Goal: Task Accomplishment & Management: Use online tool/utility

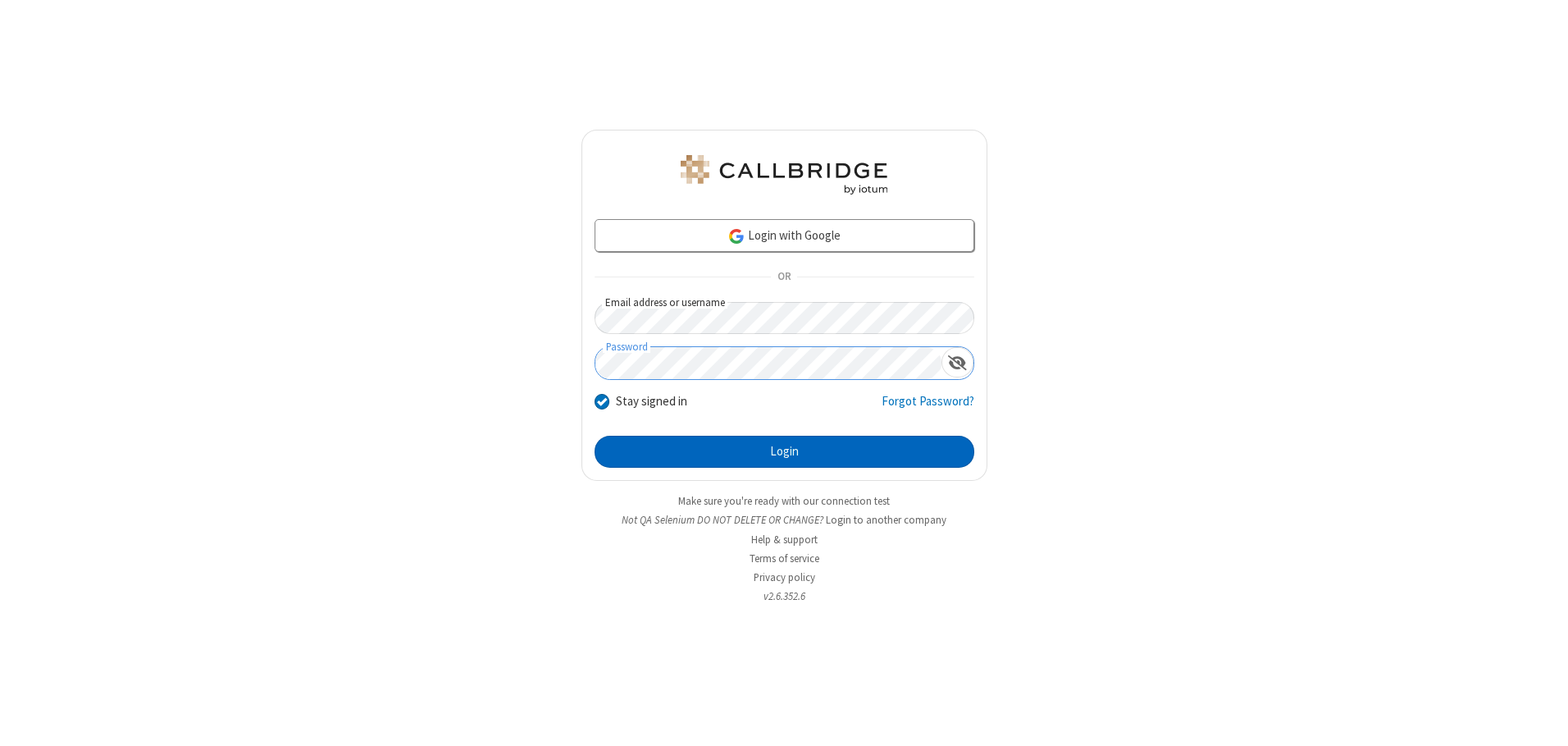
click at [784, 451] on button "Login" at bounding box center [784, 452] width 379 height 33
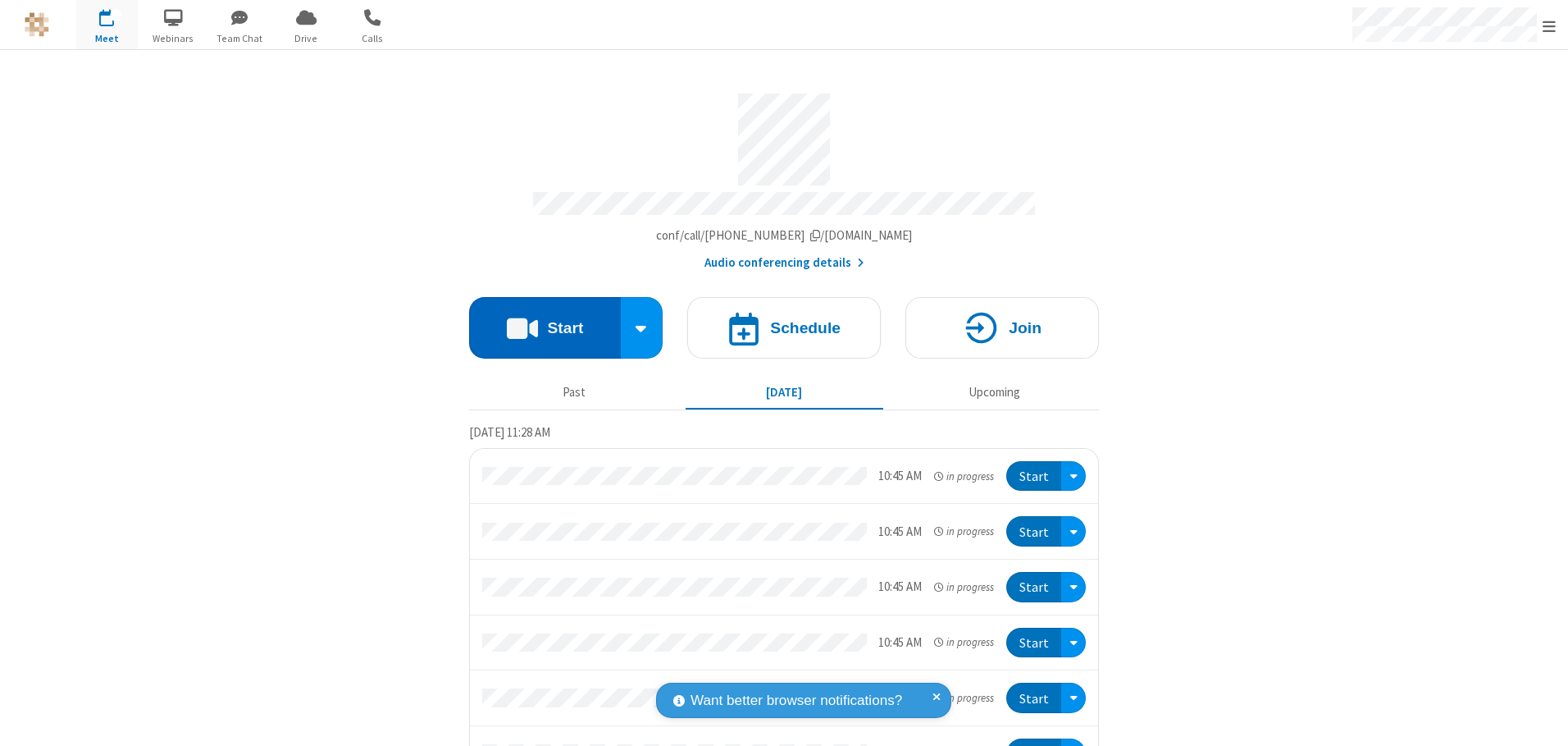
click at [538, 321] on button "Start" at bounding box center [546, 328] width 152 height 62
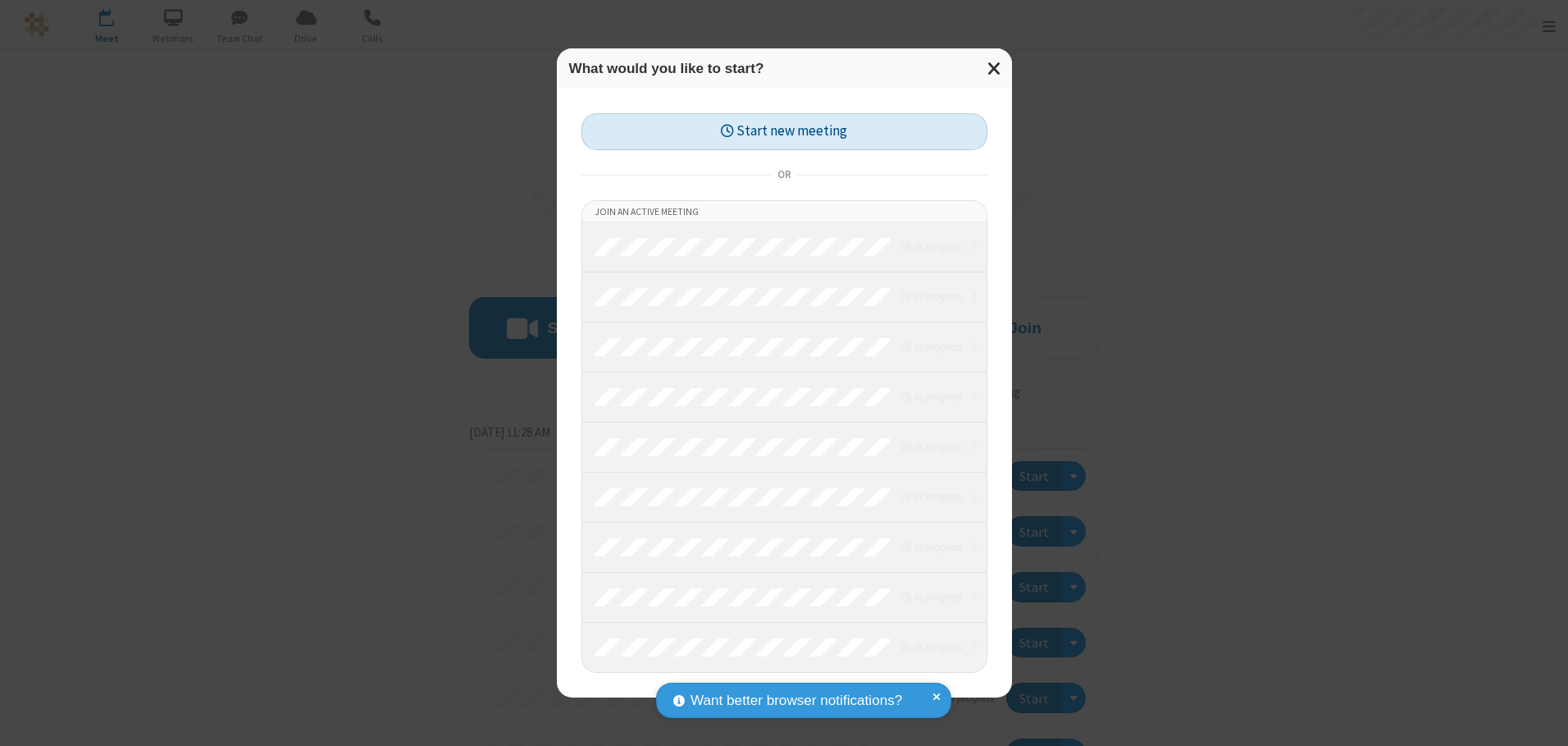
click at [784, 132] on button "Start new meeting" at bounding box center [784, 132] width 406 height 37
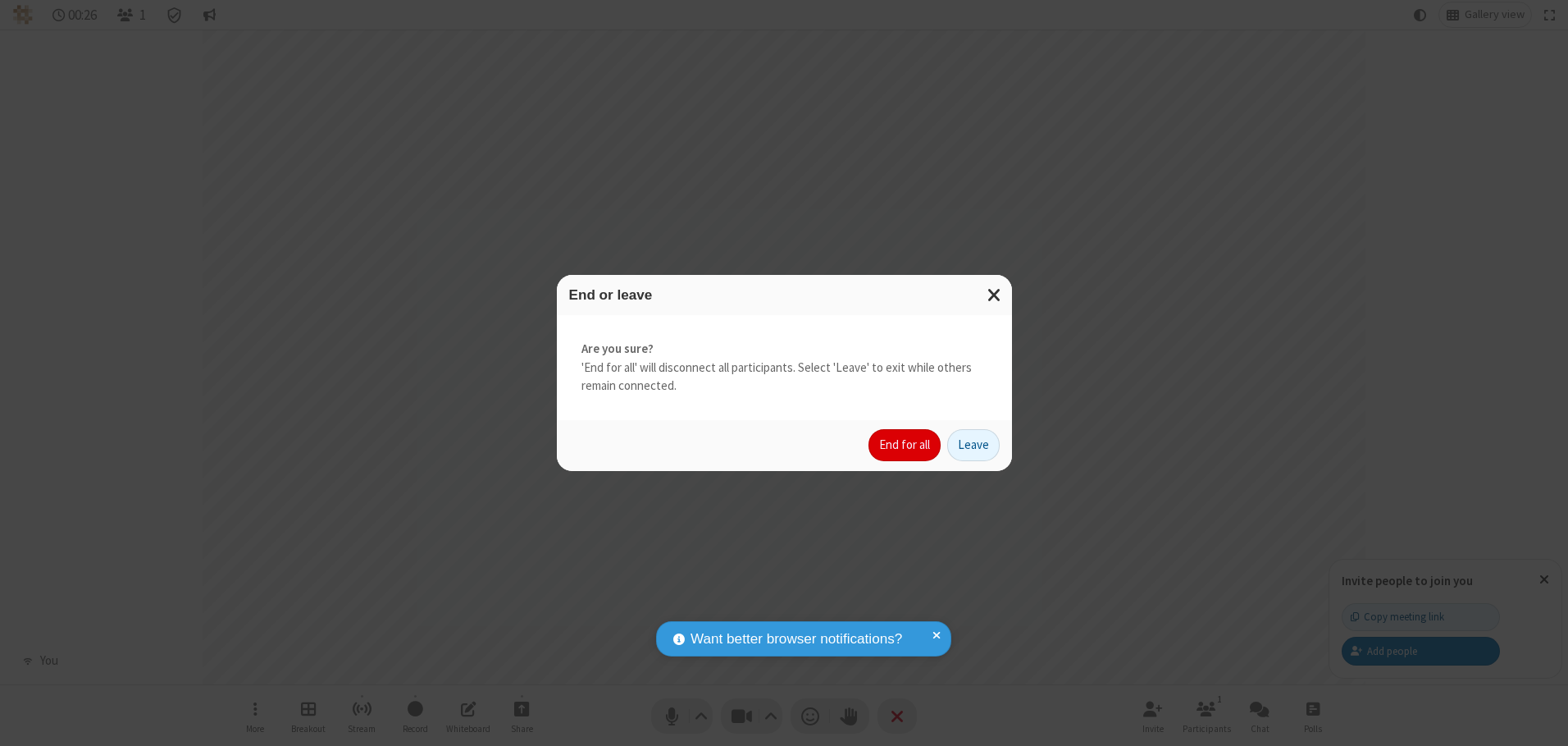
click at [905, 444] on button "End for all" at bounding box center [904, 445] width 72 height 33
